Goal: Check status: Check status

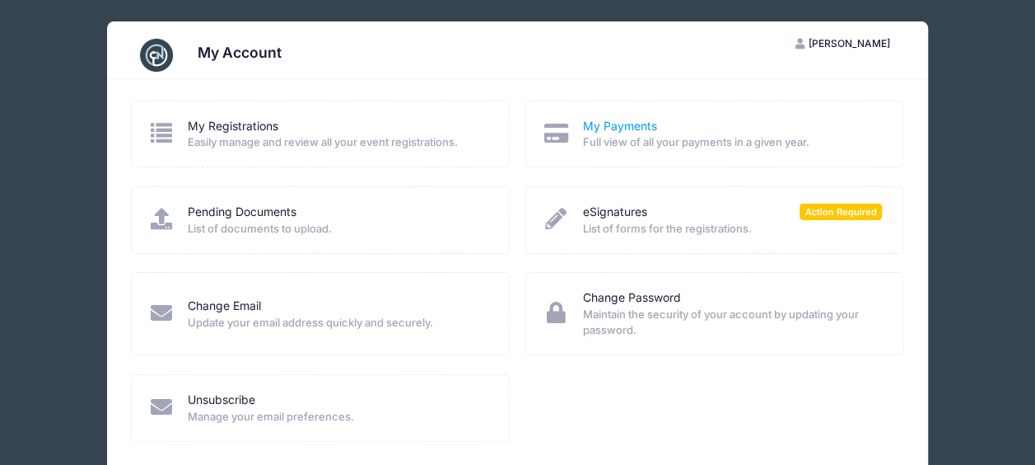
click at [626, 127] on link "My Payments" at bounding box center [620, 126] width 74 height 17
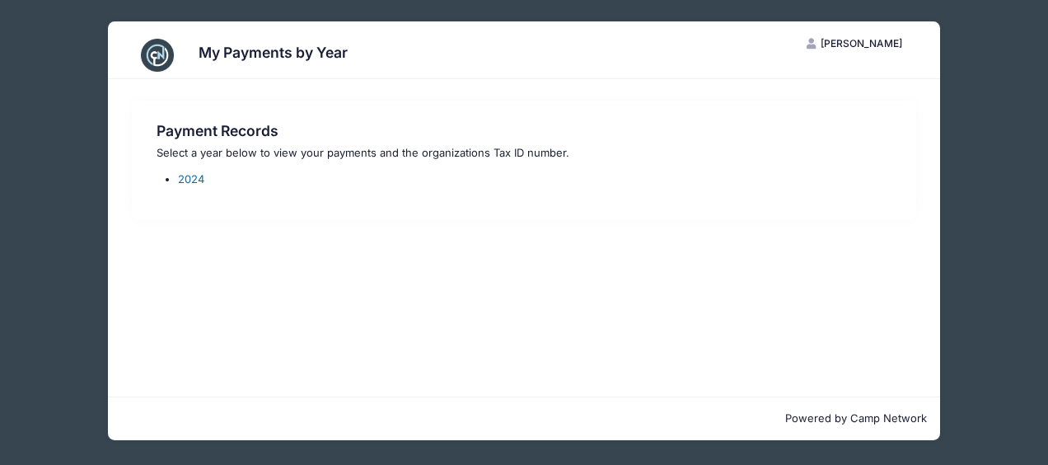
click at [187, 180] on link "2024" at bounding box center [191, 178] width 26 height 13
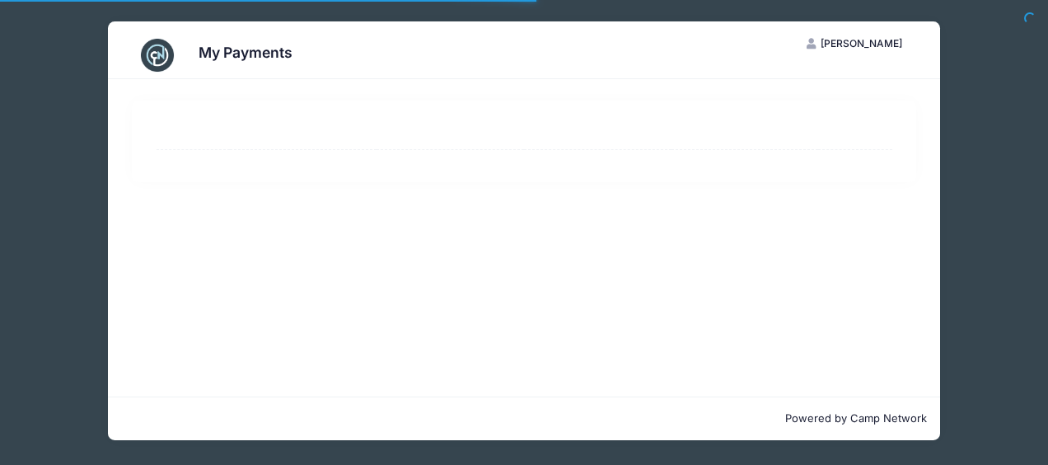
select select "10"
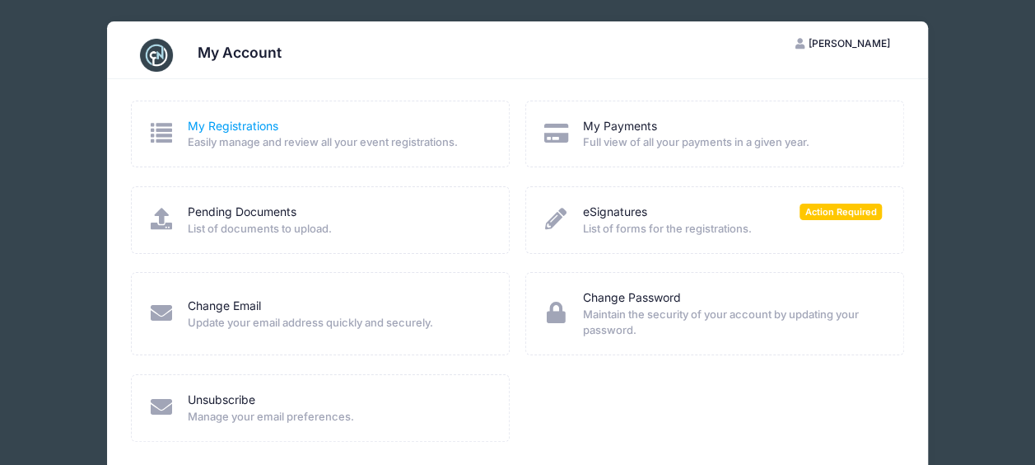
click at [209, 129] on link "My Registrations" at bounding box center [233, 126] width 91 height 17
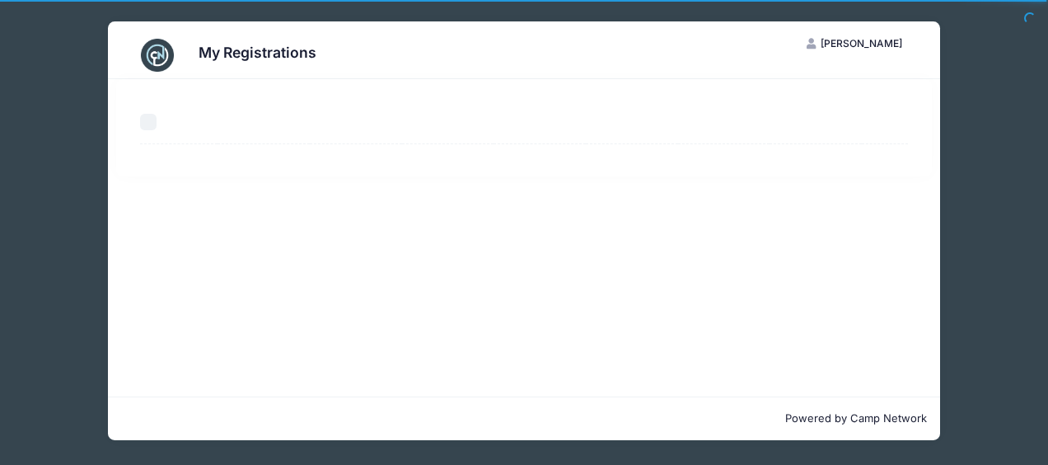
select select "50"
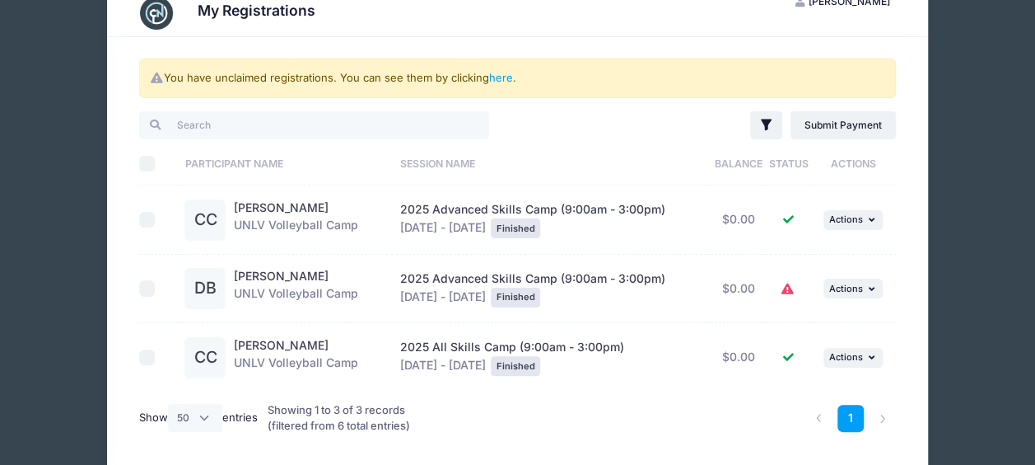
scroll to position [11, 0]
